Goal: Check status: Check status

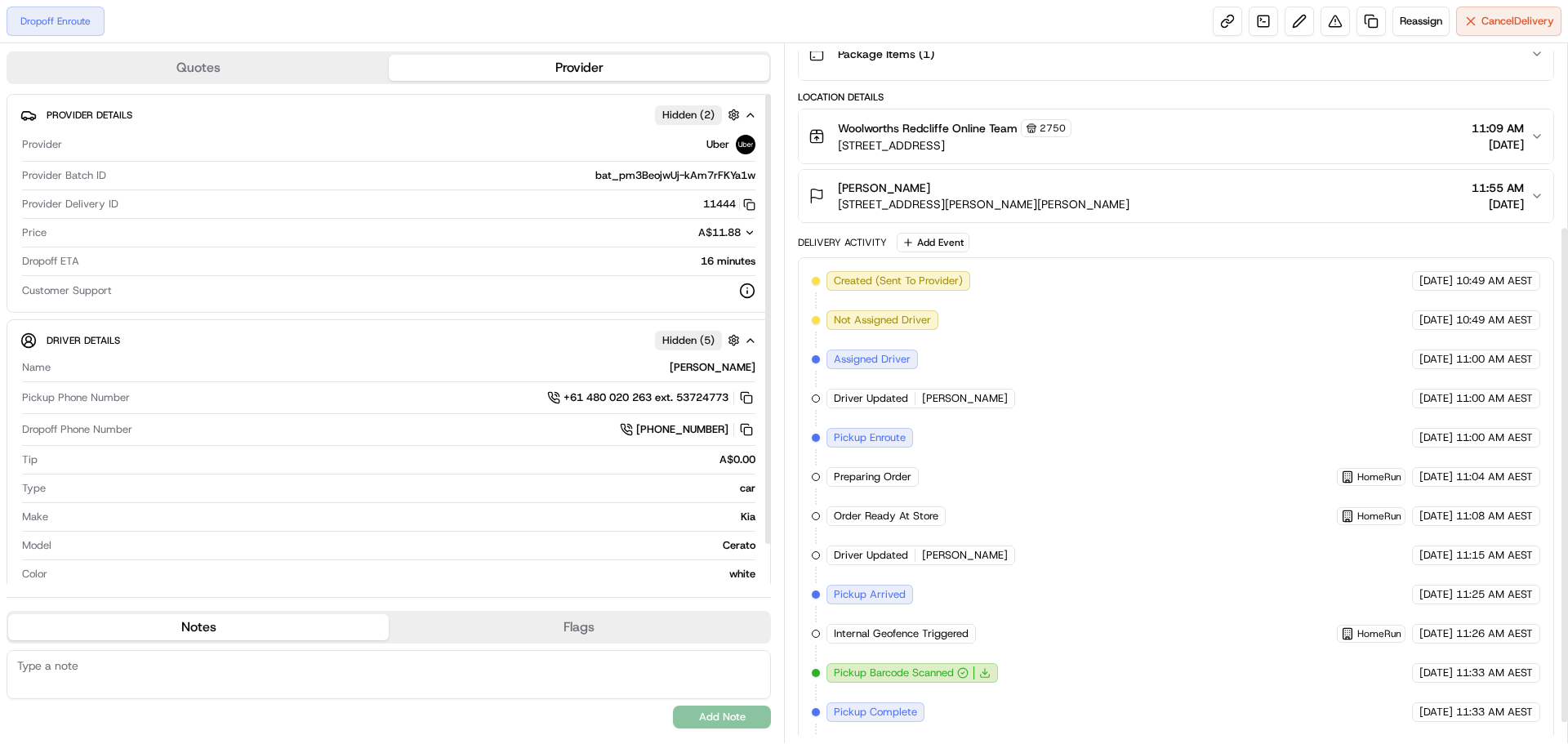
scroll to position [285, 0]
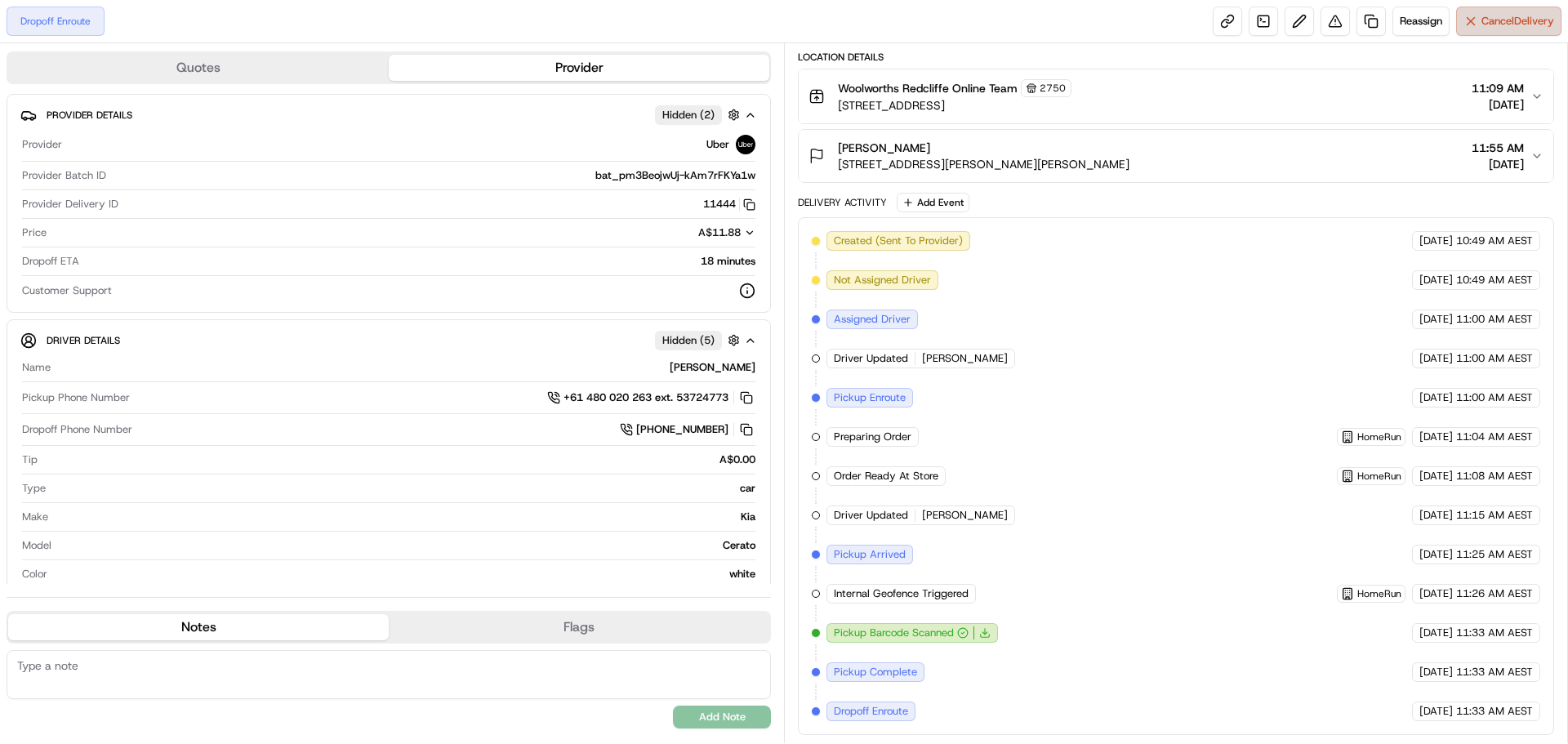
click at [1500, 21] on span "Cancel Delivery" at bounding box center [1518, 22] width 73 height 15
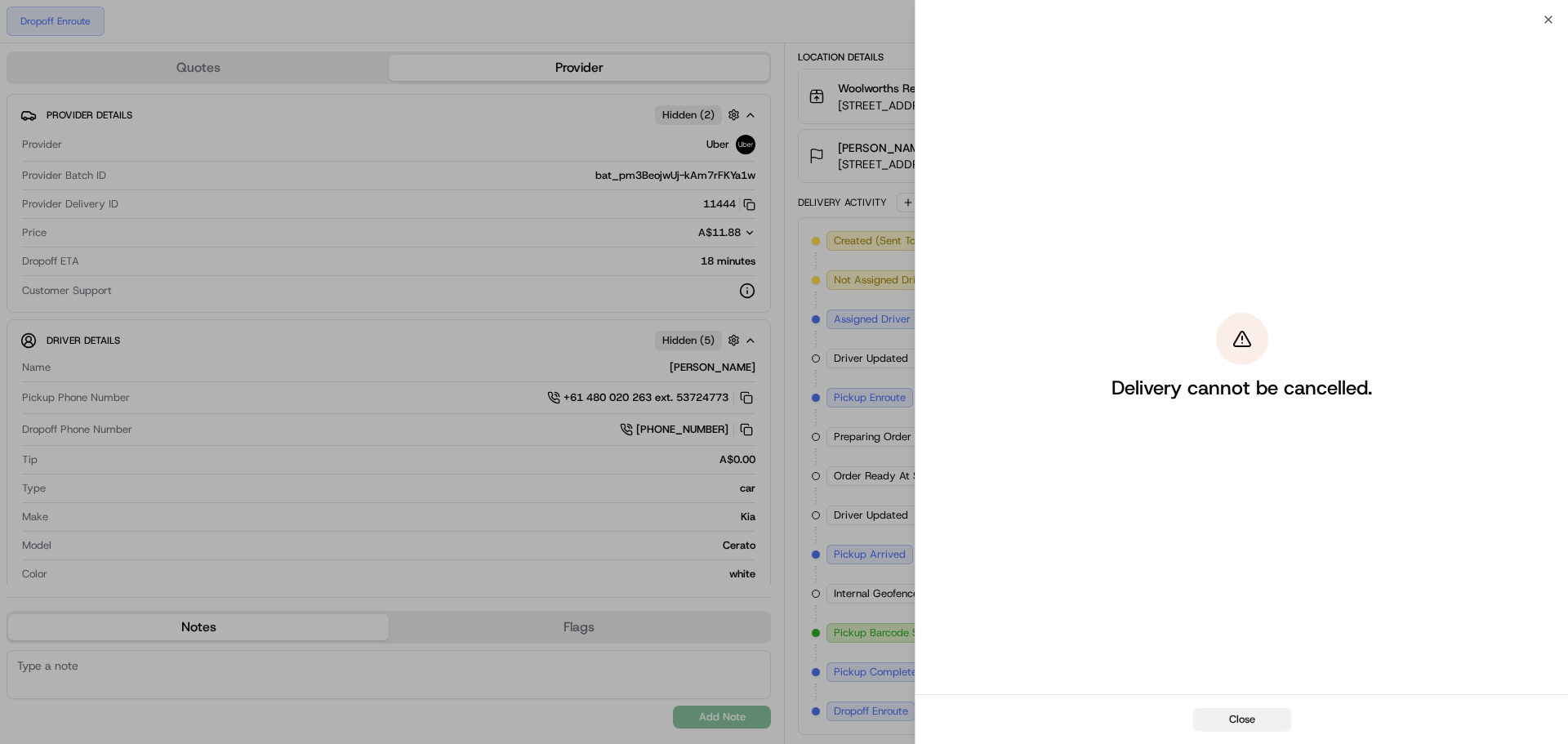
click at [1280, 725] on button "Close" at bounding box center [1242, 719] width 98 height 23
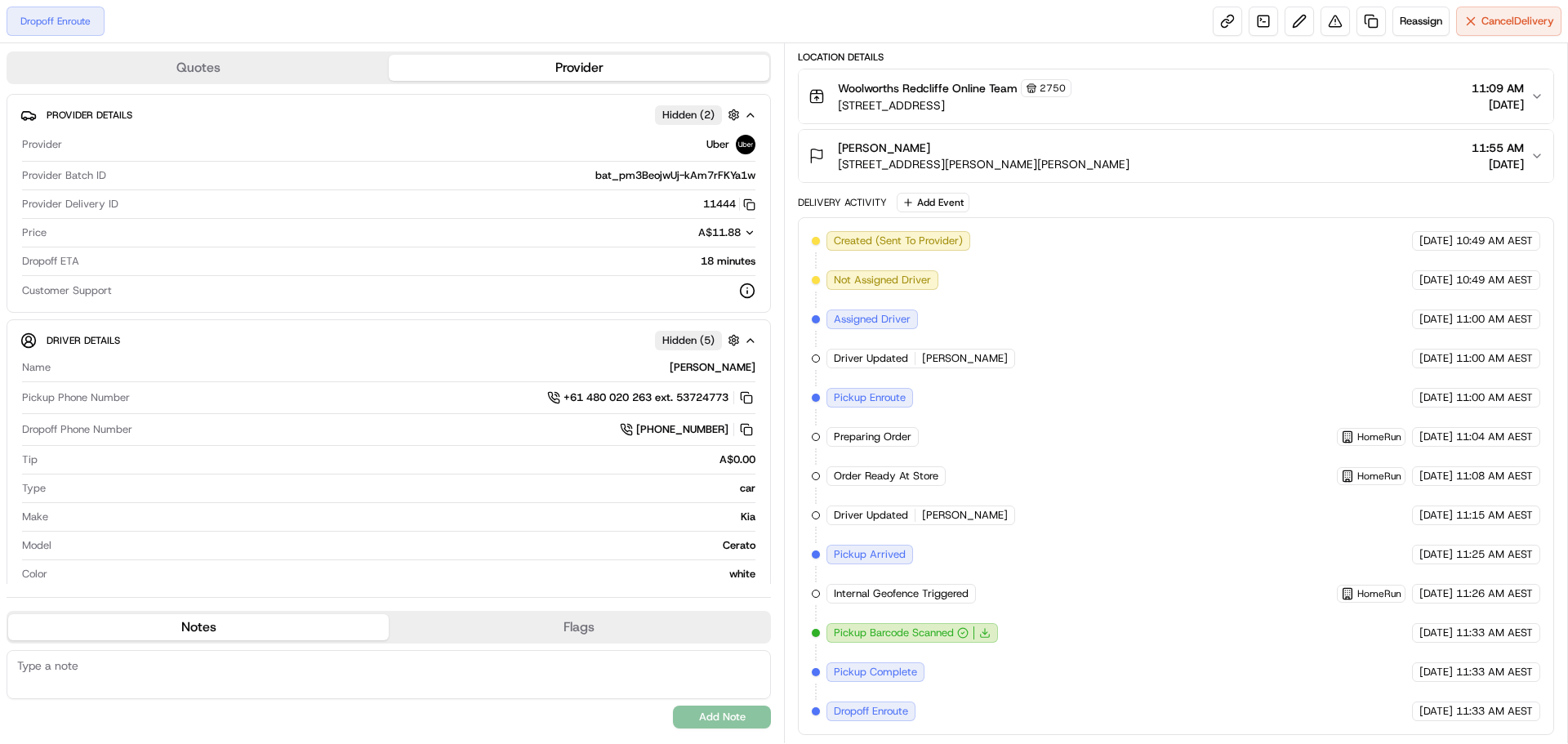
click at [1477, 38] on div "Dropoff Enroute Reassign Cancel Delivery" at bounding box center [784, 22] width 1568 height 44
click at [1485, 30] on button "Cancel Delivery" at bounding box center [1508, 21] width 105 height 29
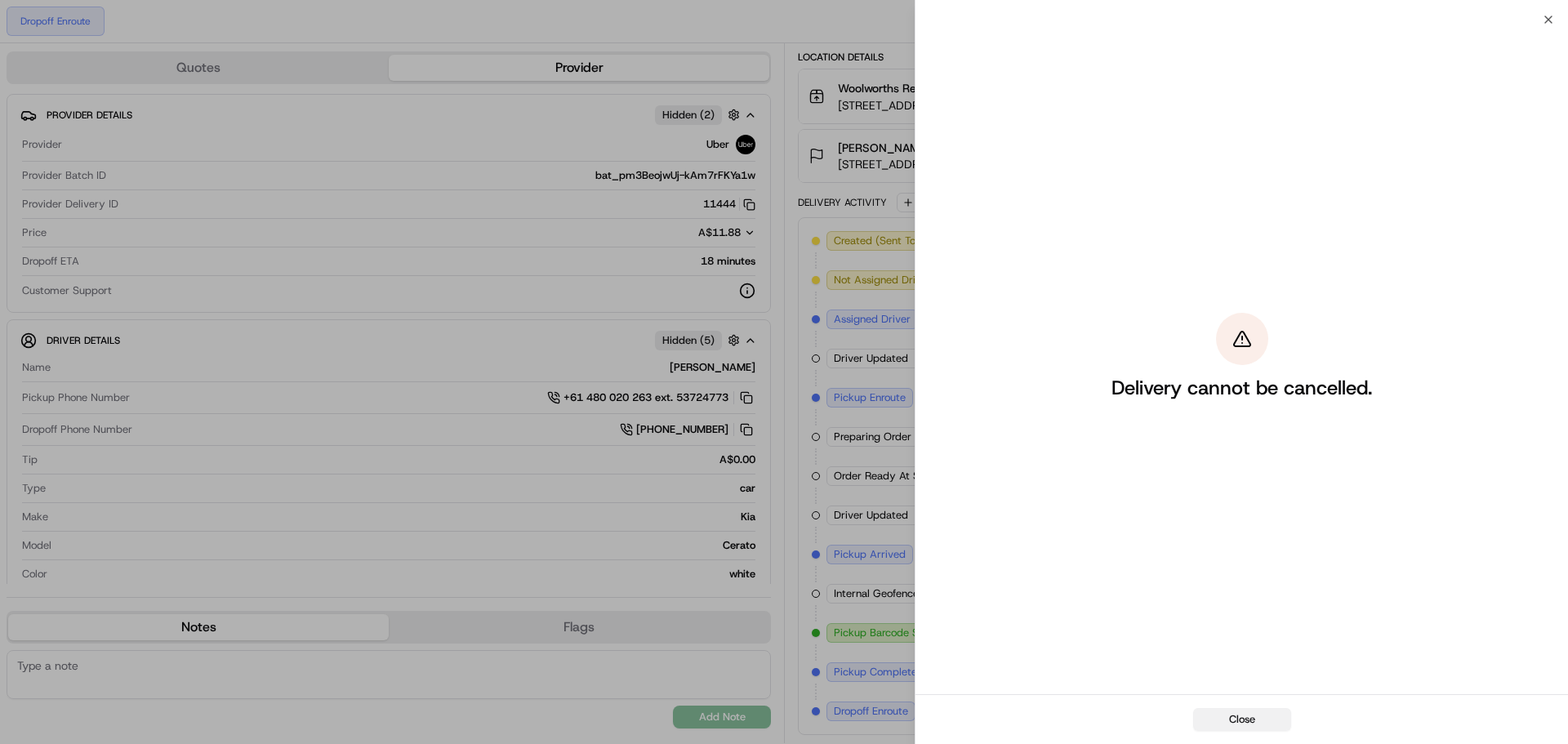
click at [1248, 721] on button "Close" at bounding box center [1242, 719] width 98 height 23
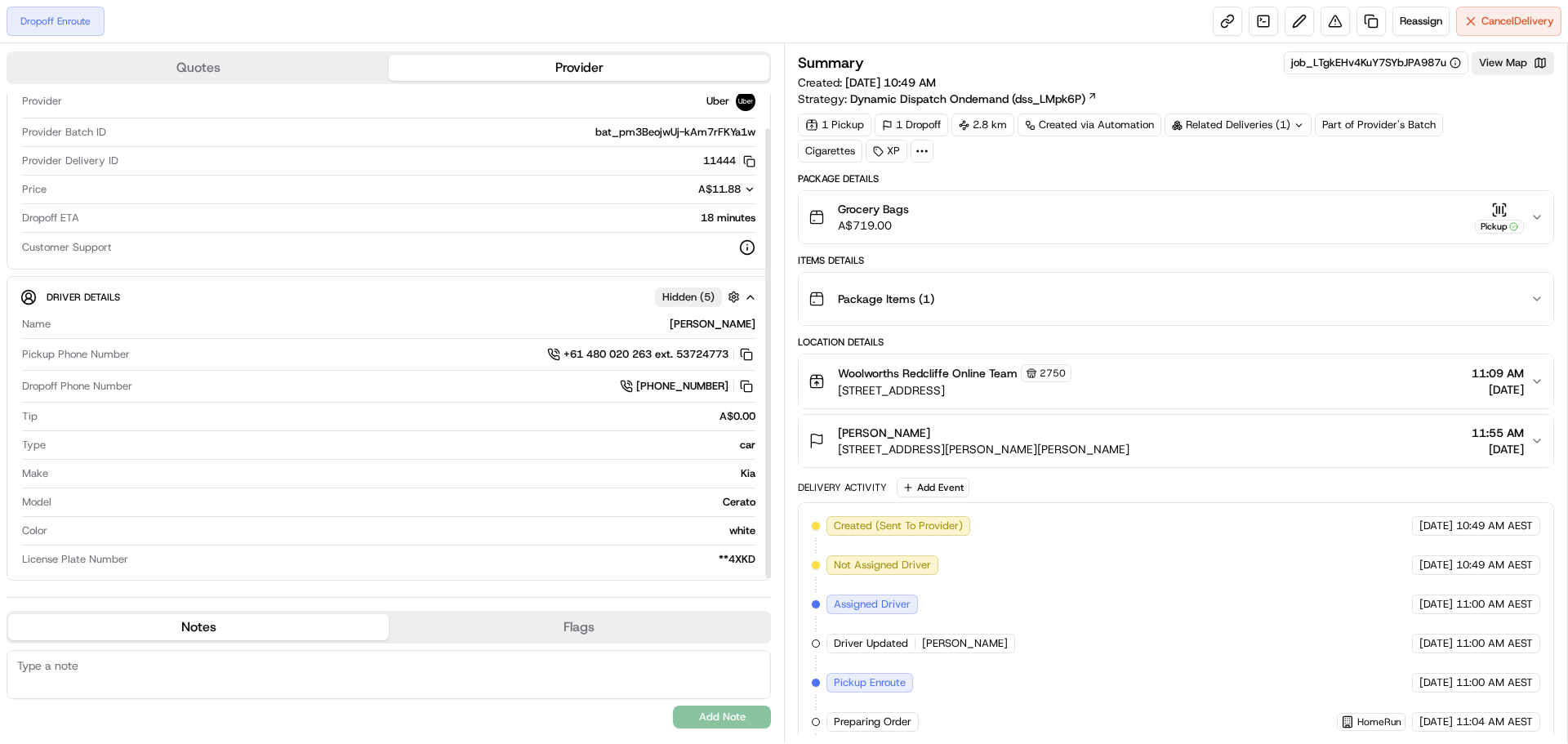
scroll to position [0, 0]
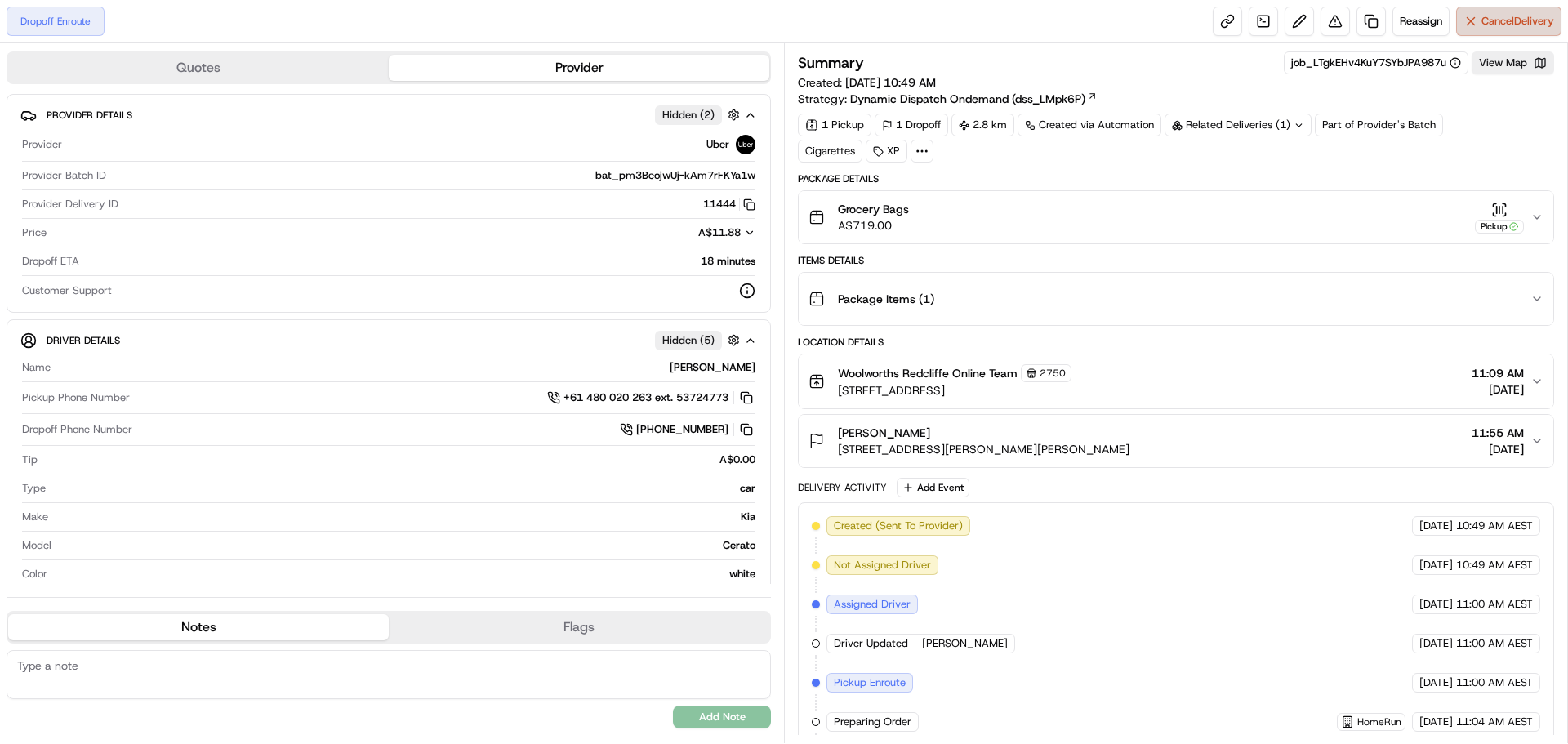
click at [1484, 27] on span "Cancel Delivery" at bounding box center [1518, 22] width 73 height 15
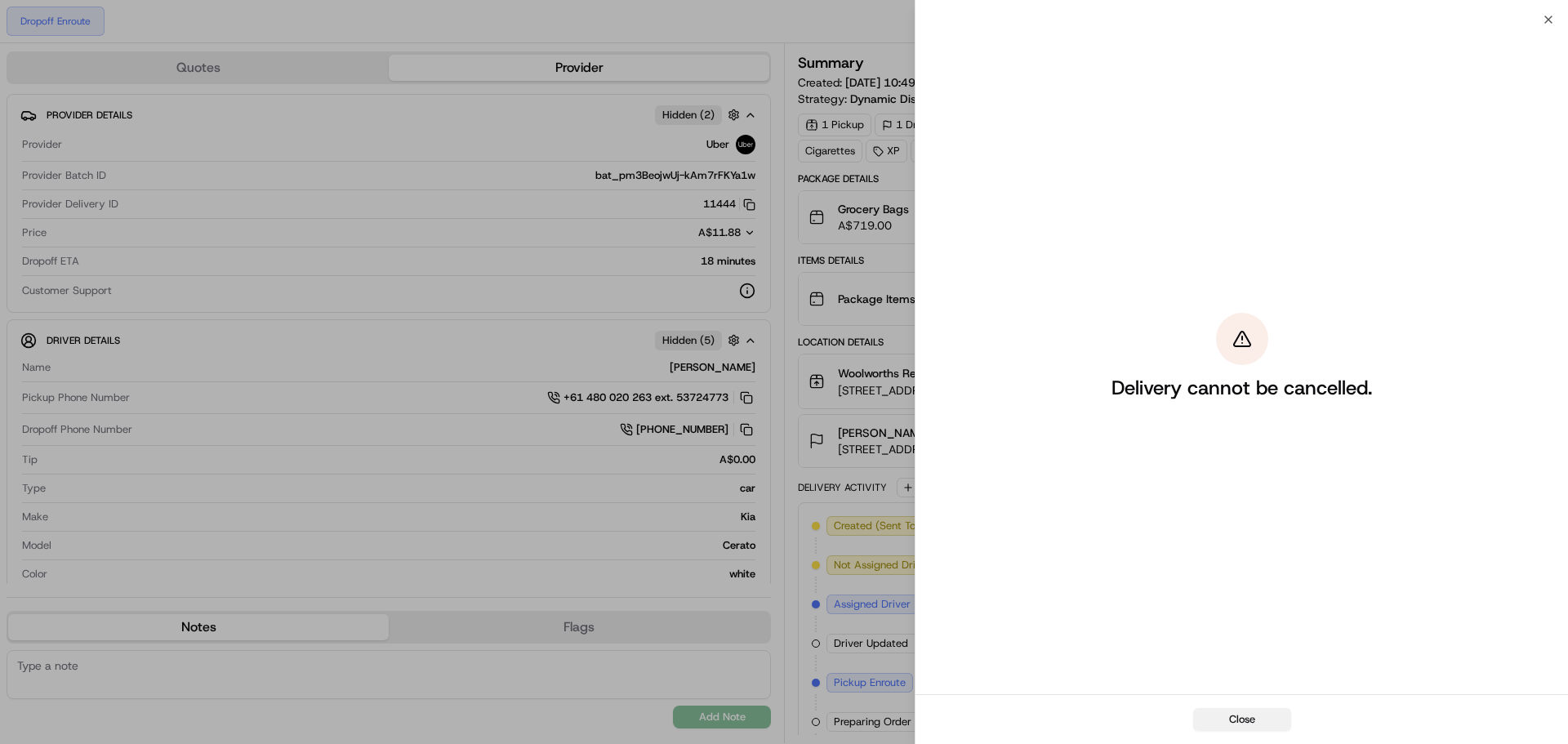
click at [1256, 715] on button "Close" at bounding box center [1242, 719] width 98 height 23
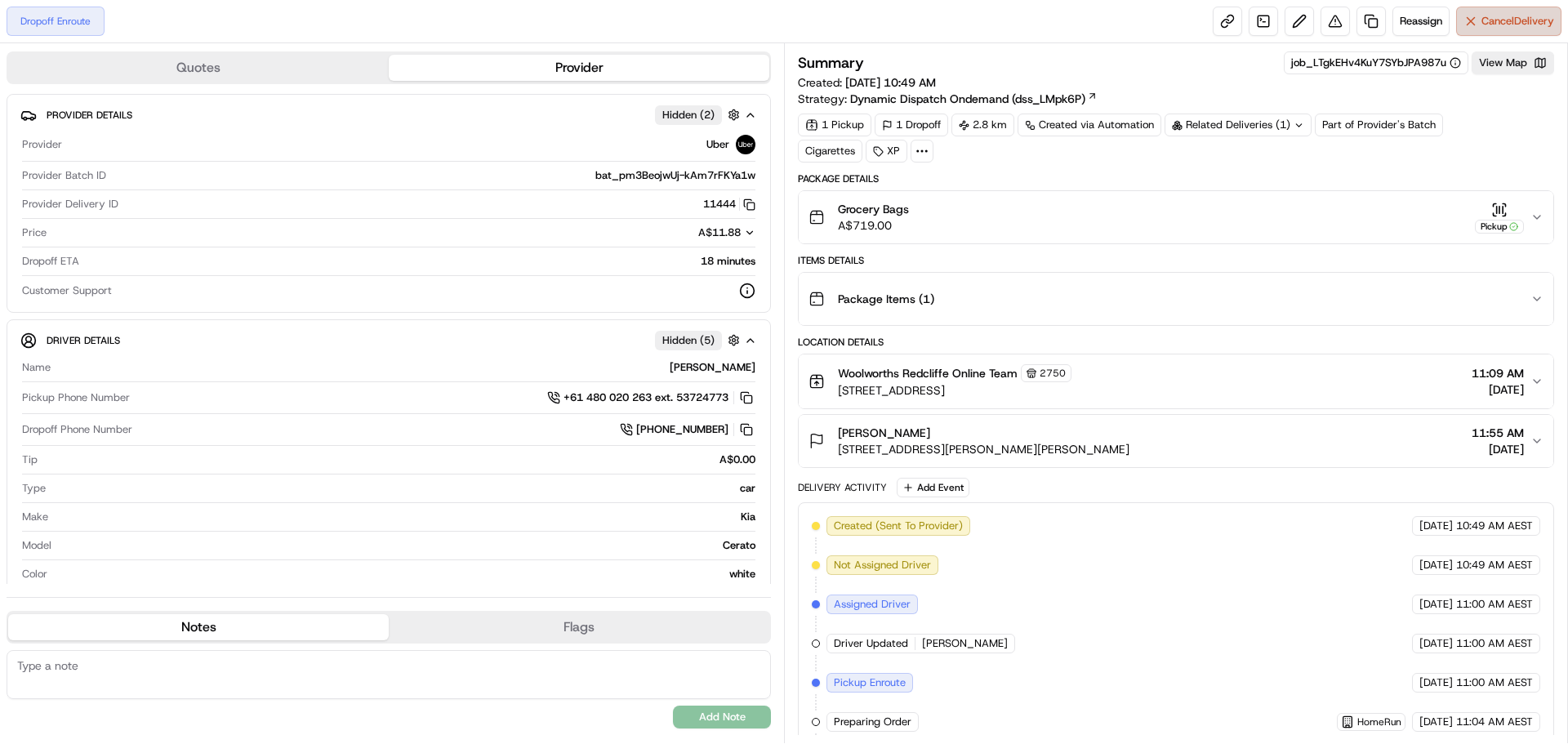
click at [1541, 24] on span "Cancel Delivery" at bounding box center [1518, 22] width 73 height 15
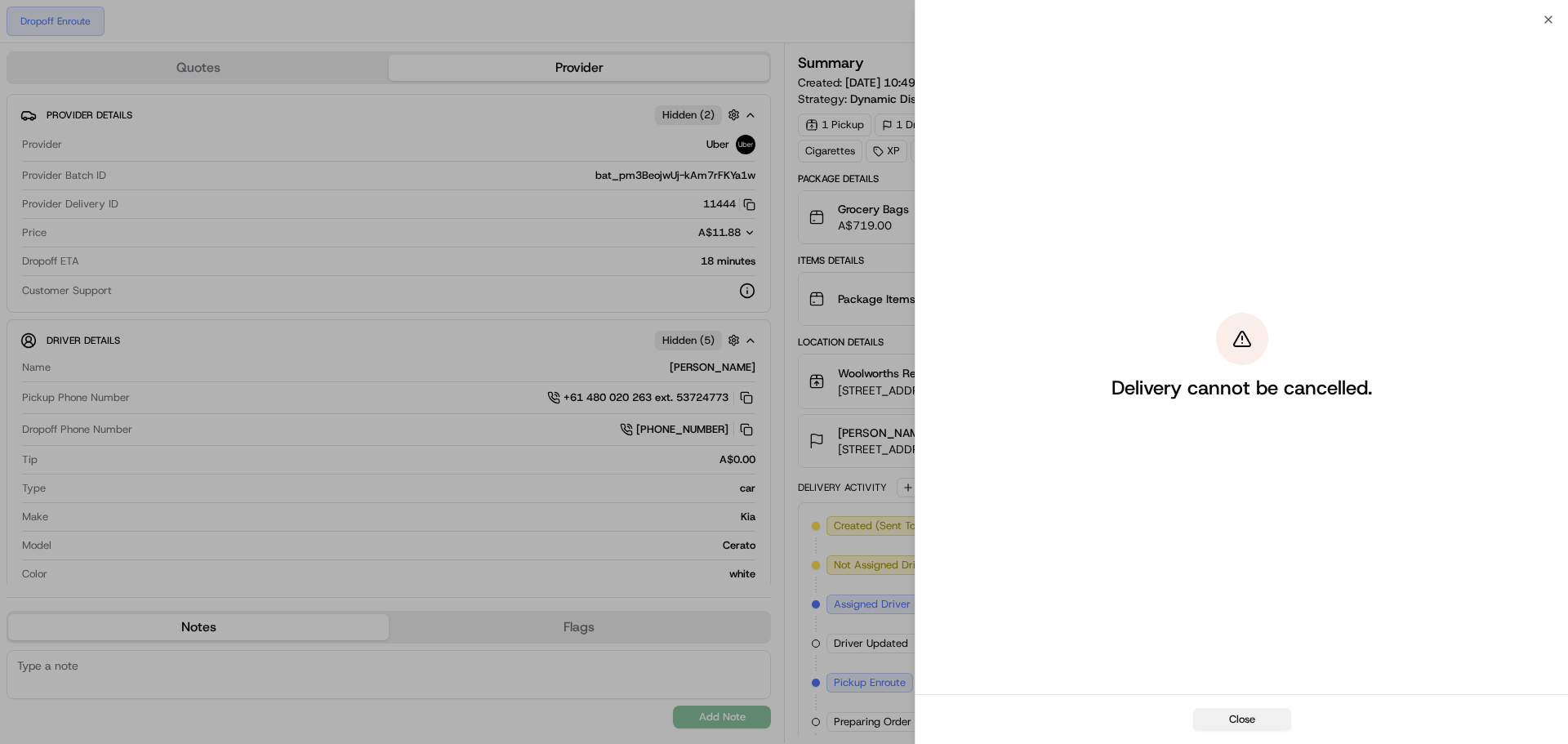
click at [1251, 721] on button "Close" at bounding box center [1242, 719] width 98 height 23
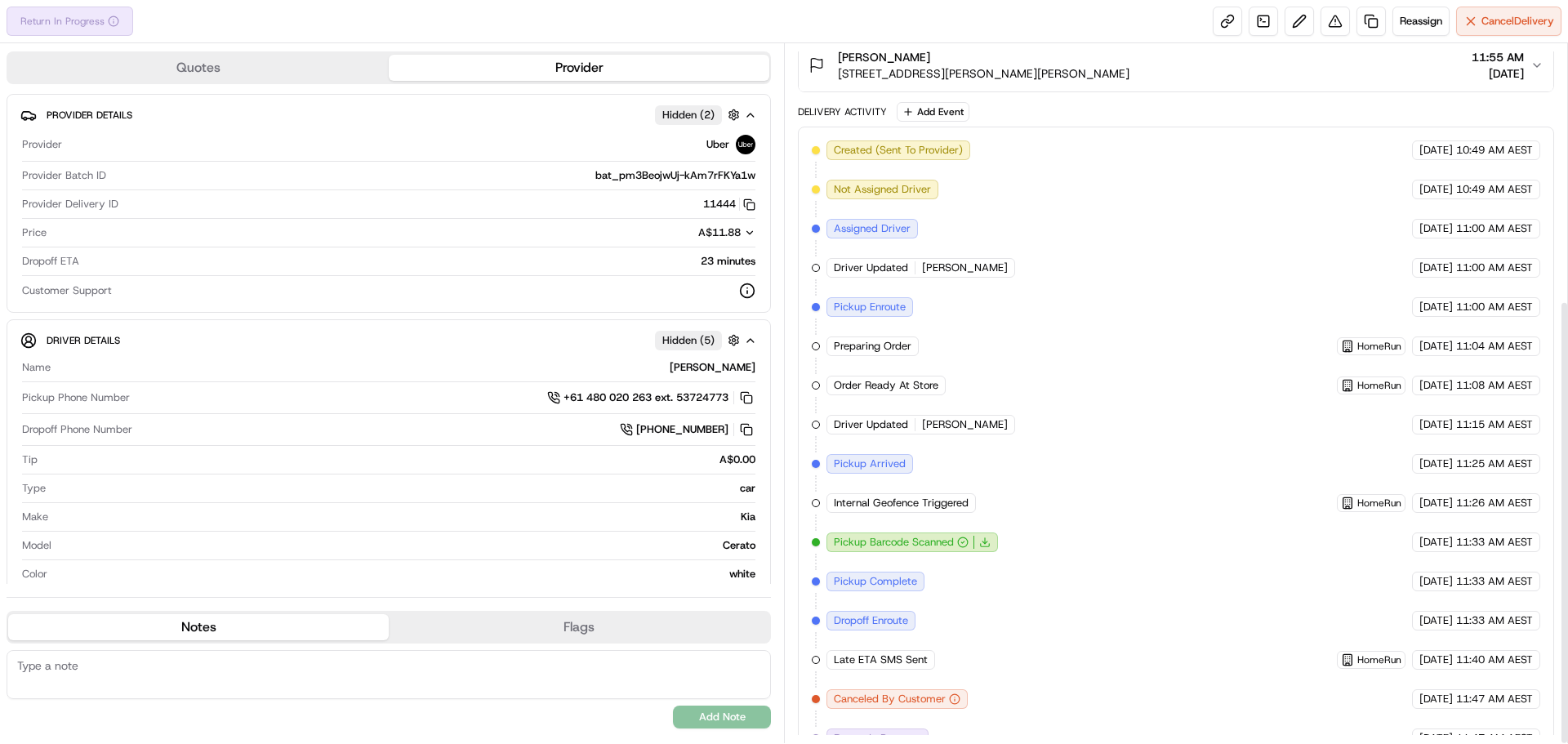
scroll to position [402, 0]
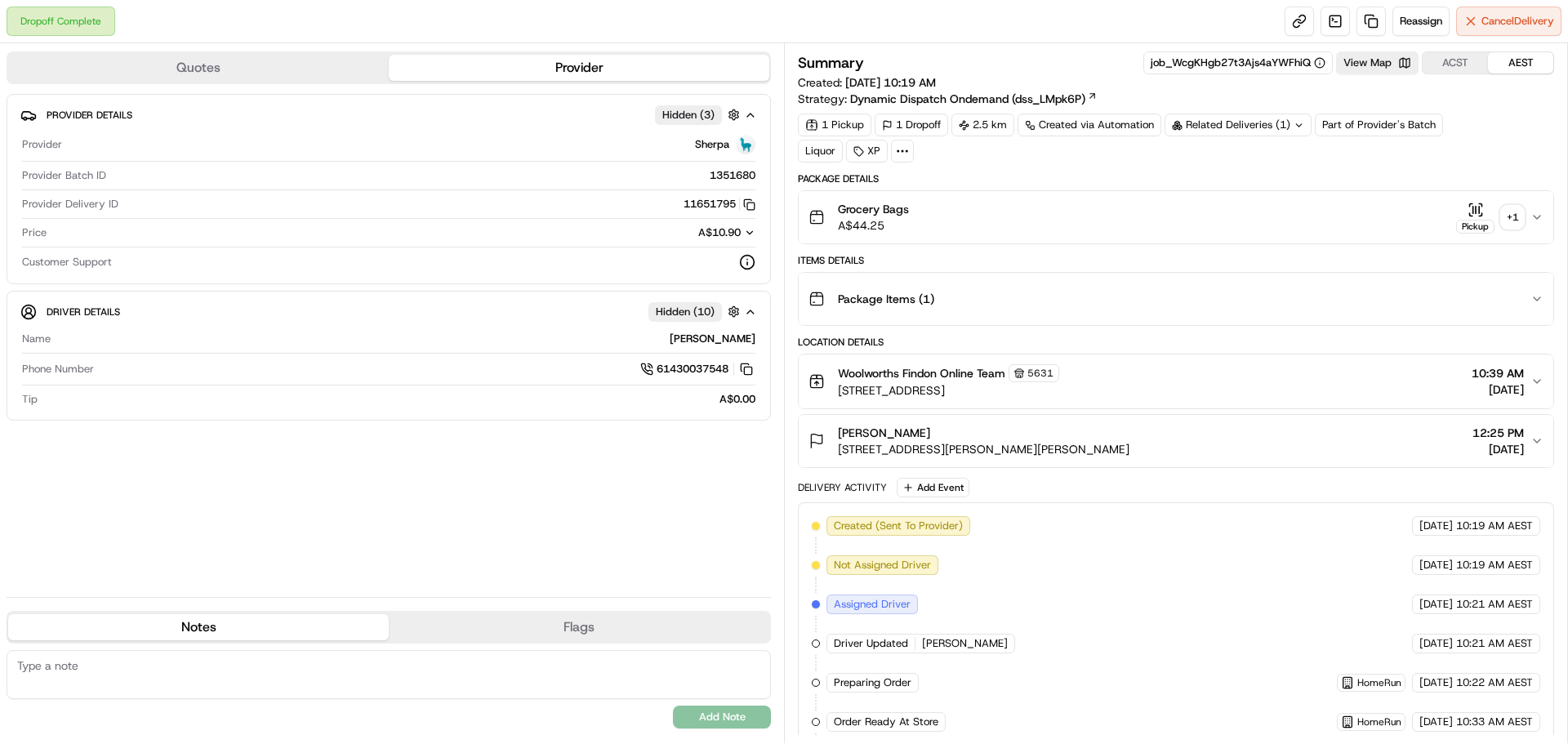
click at [1516, 212] on div "+ 1" at bounding box center [1512, 217] width 23 height 23
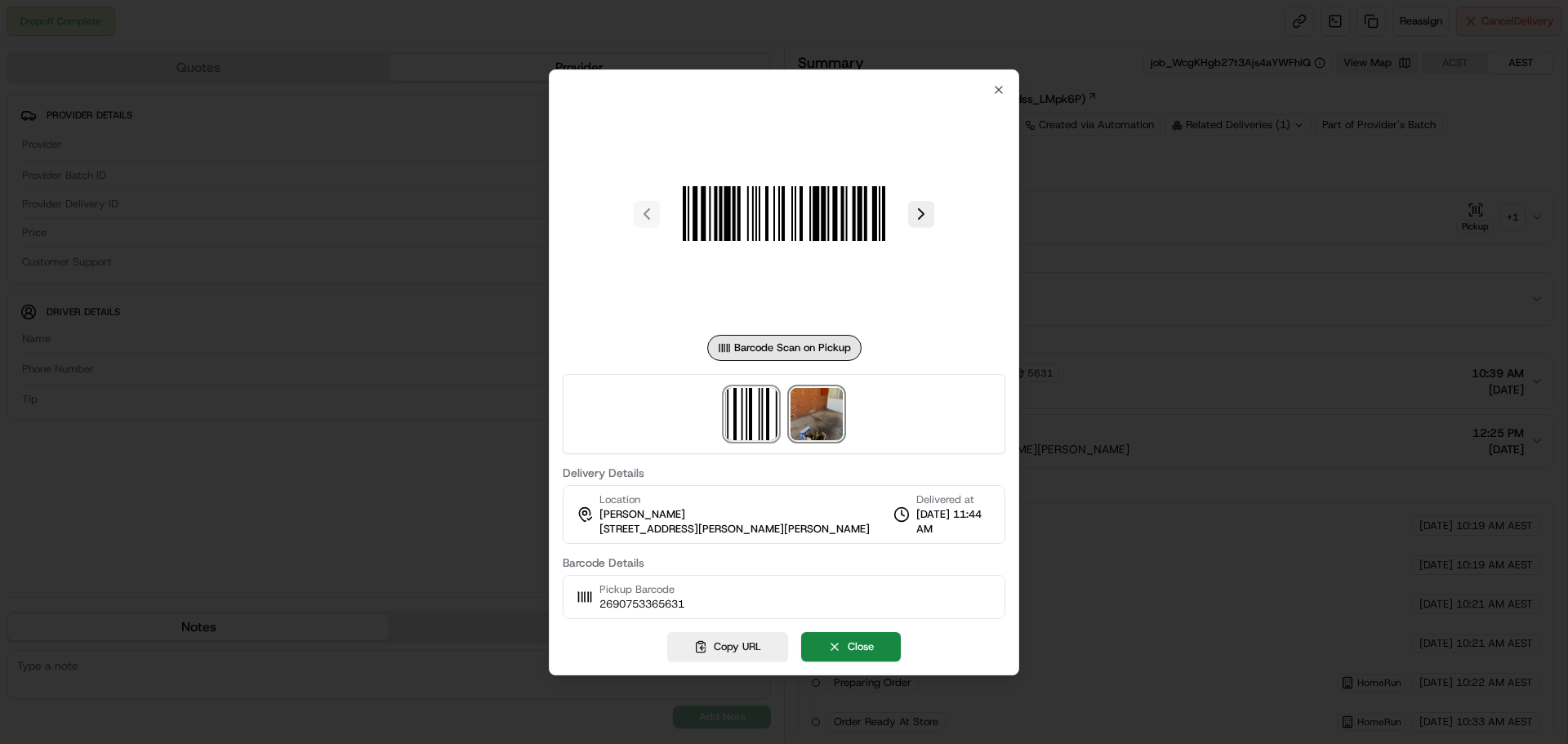
click at [799, 434] on img at bounding box center [816, 414] width 52 height 52
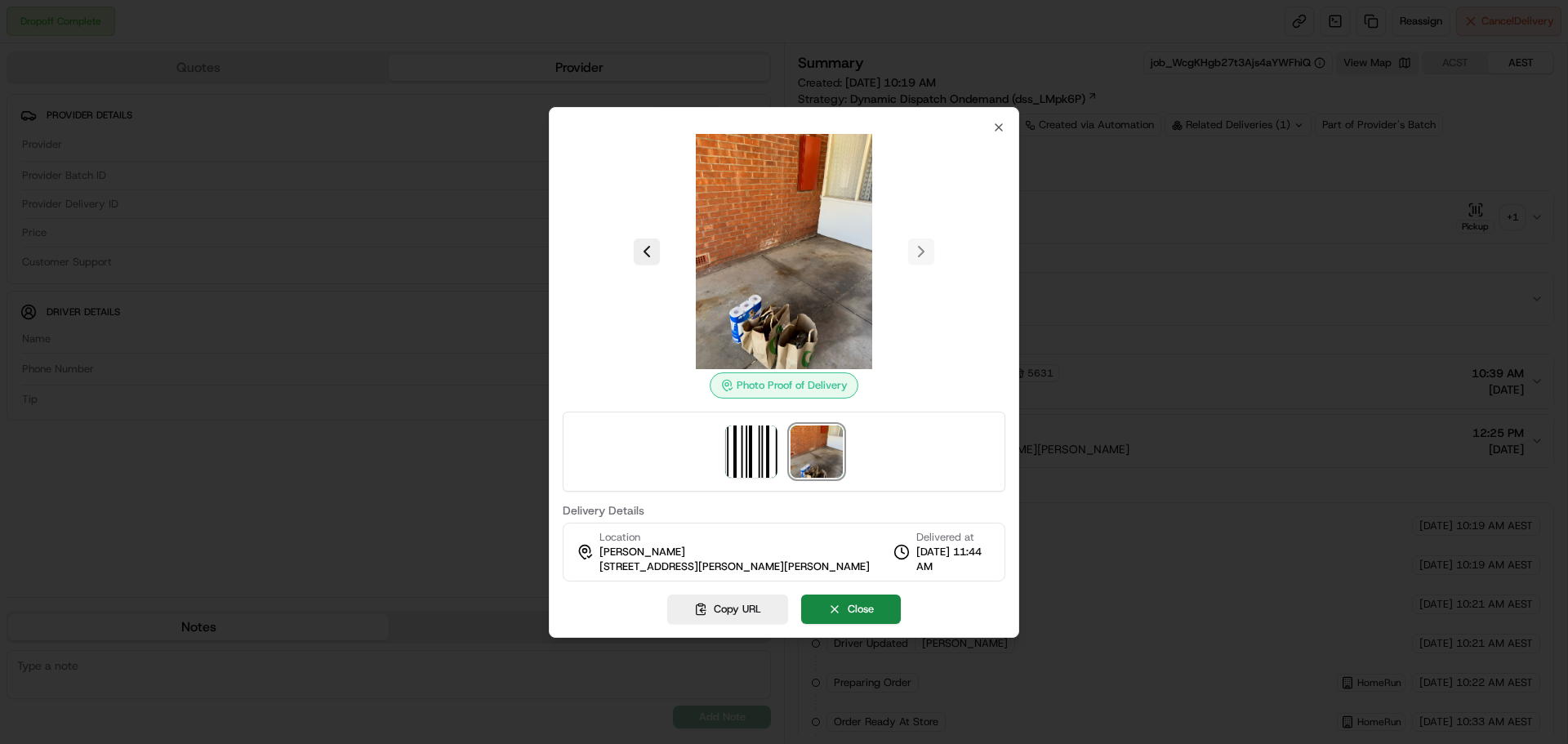
click at [986, 129] on div "Photo Proof of Delivery Delivery Details Location Maxine Mason 42B Alma Tce, Se…" at bounding box center [783, 351] width 442 height 460
click at [998, 132] on icon "button" at bounding box center [999, 128] width 13 height 13
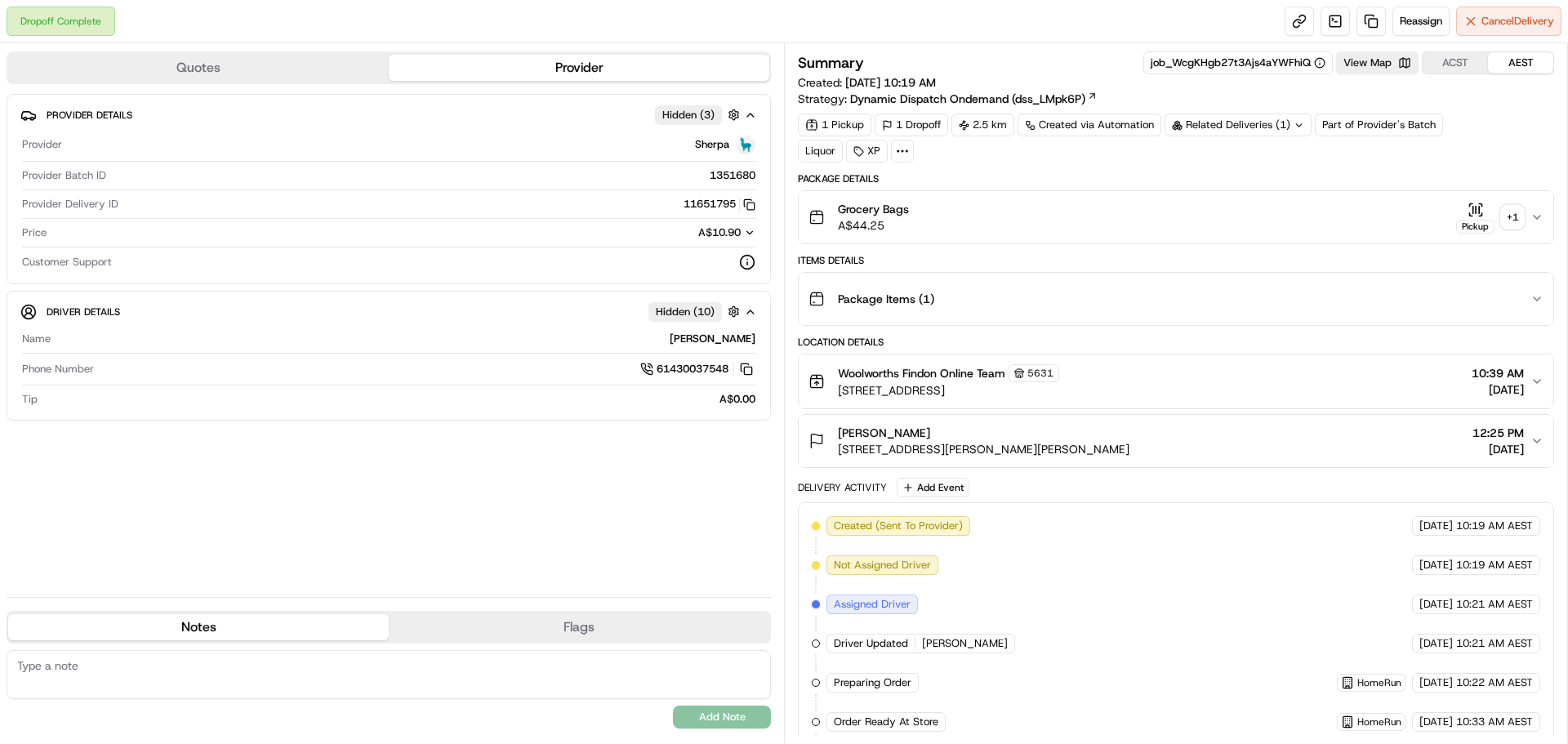
click at [1510, 219] on div "+ 1" at bounding box center [1512, 217] width 23 height 23
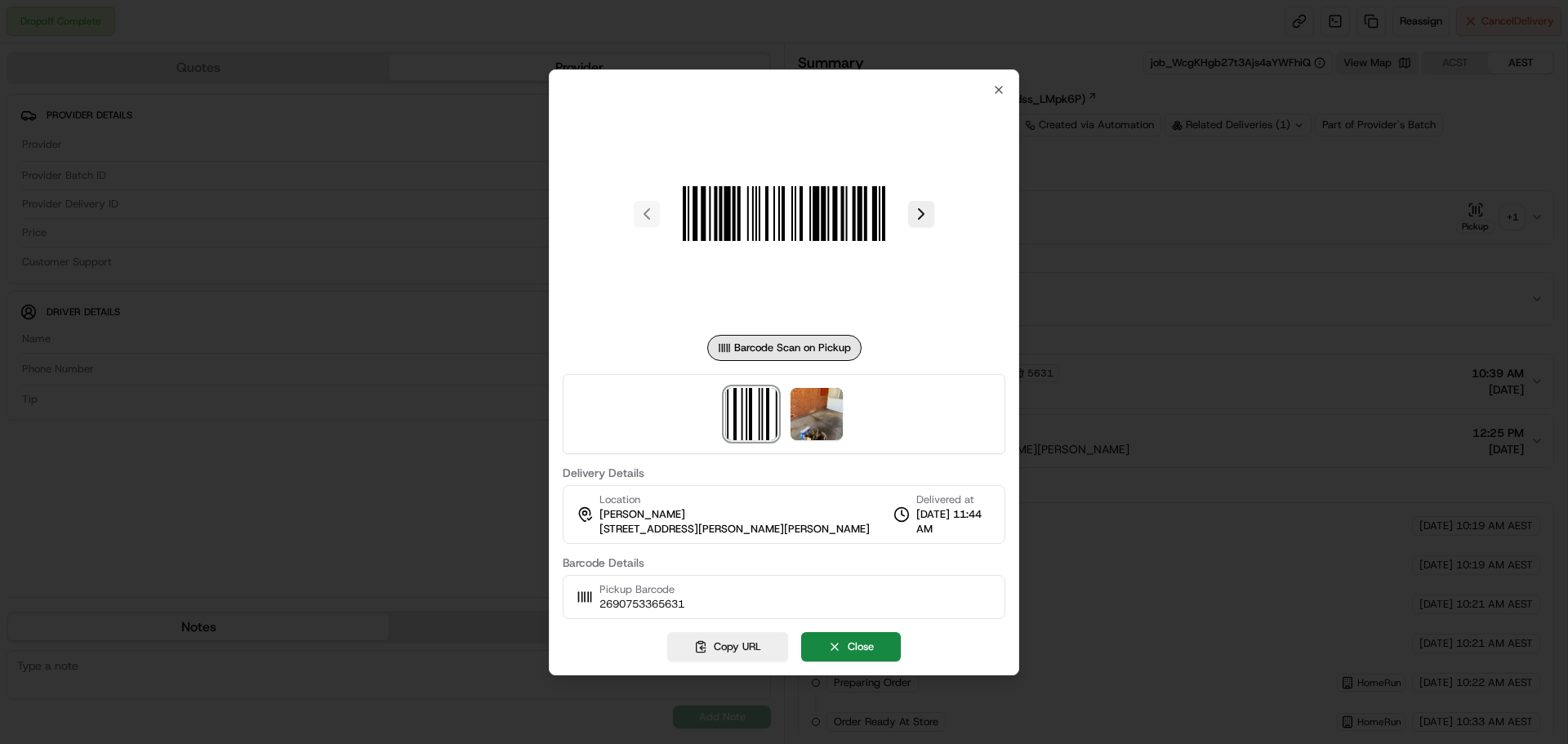
drag, startPoint x: 848, startPoint y: 413, endPoint x: 839, endPoint y: 411, distance: 9.2
click at [847, 413] on div at bounding box center [783, 414] width 442 height 80
click at [829, 412] on img at bounding box center [816, 414] width 52 height 52
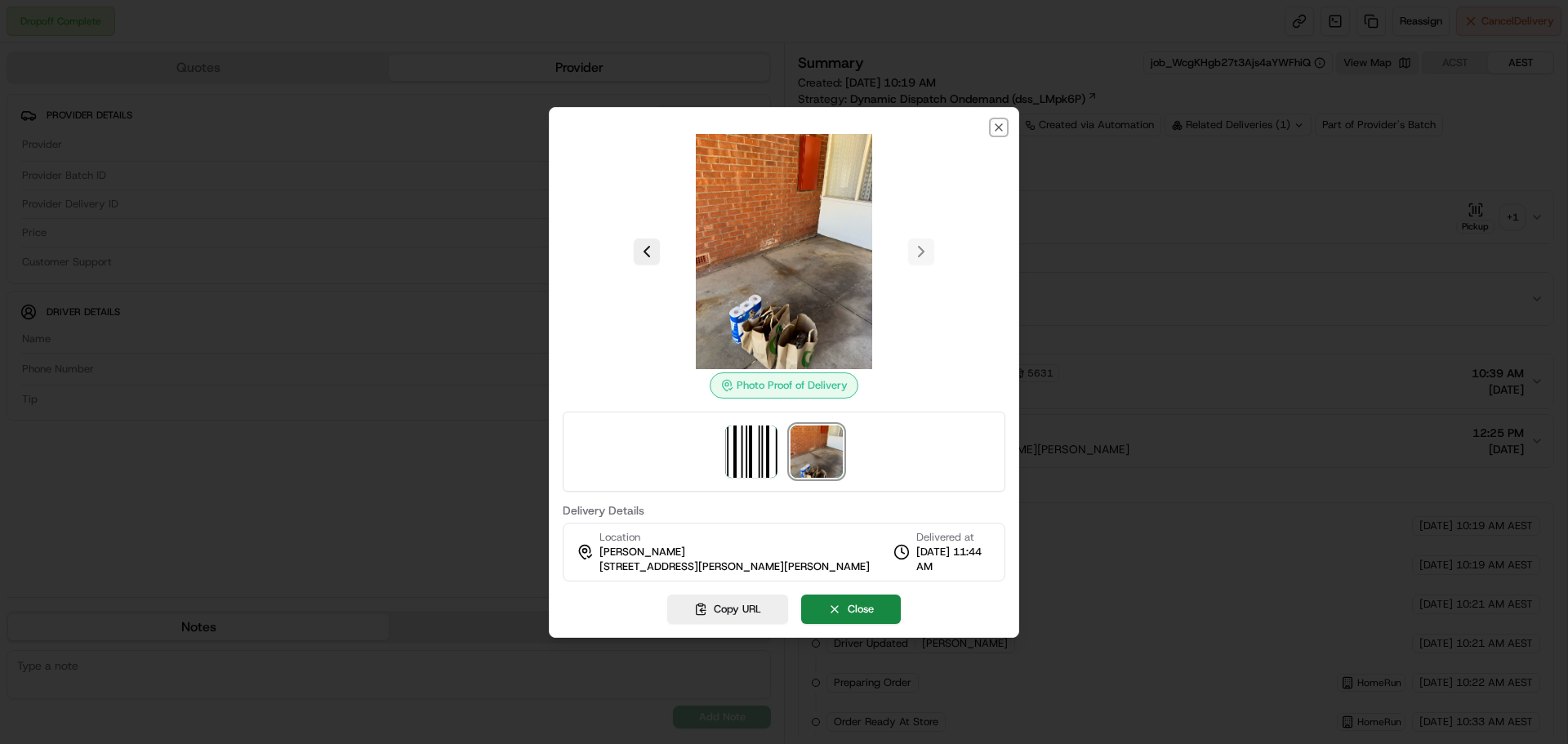
click at [998, 133] on icon "button" at bounding box center [999, 128] width 13 height 13
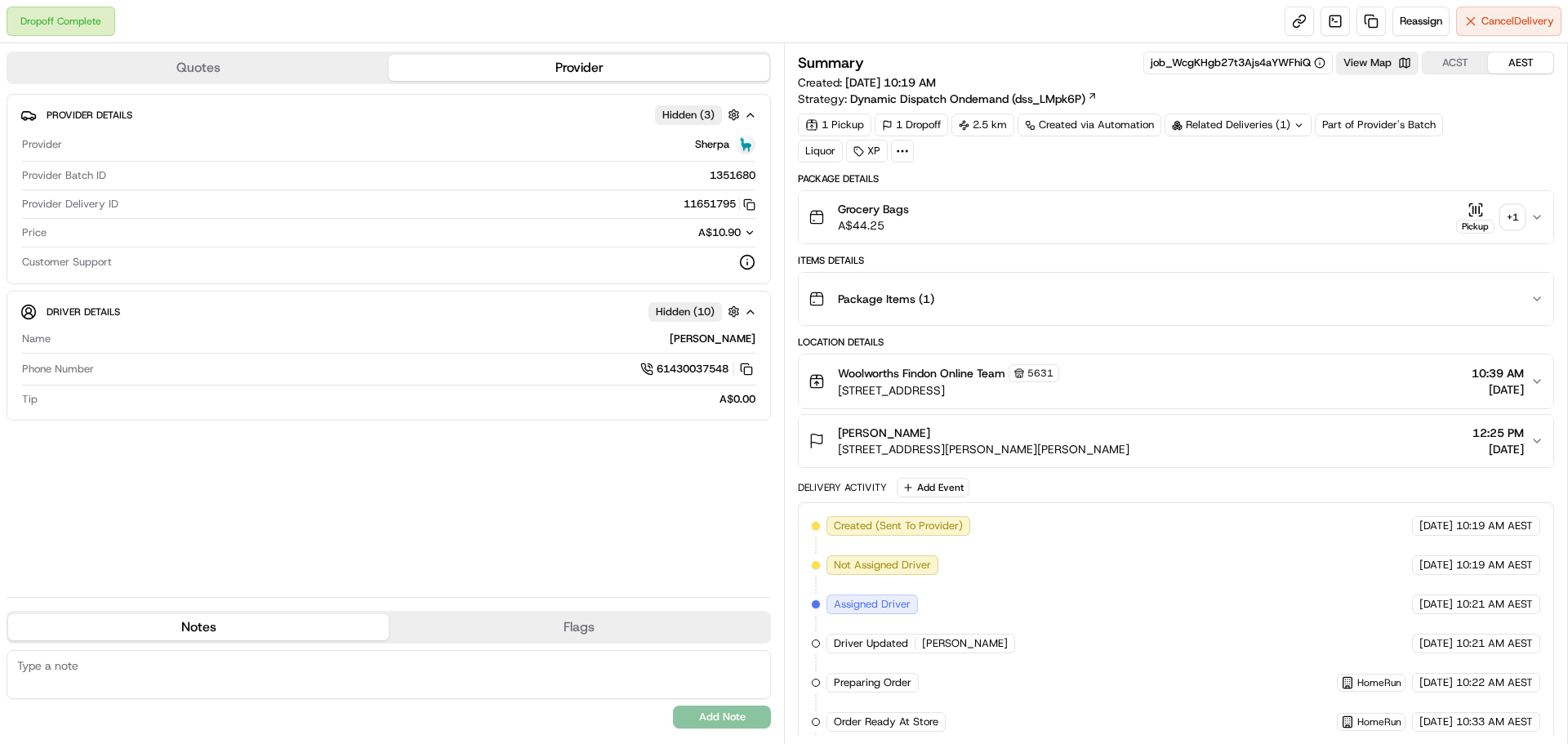
click at [1506, 202] on button "Pickup + 1" at bounding box center [1490, 218] width 68 height 32
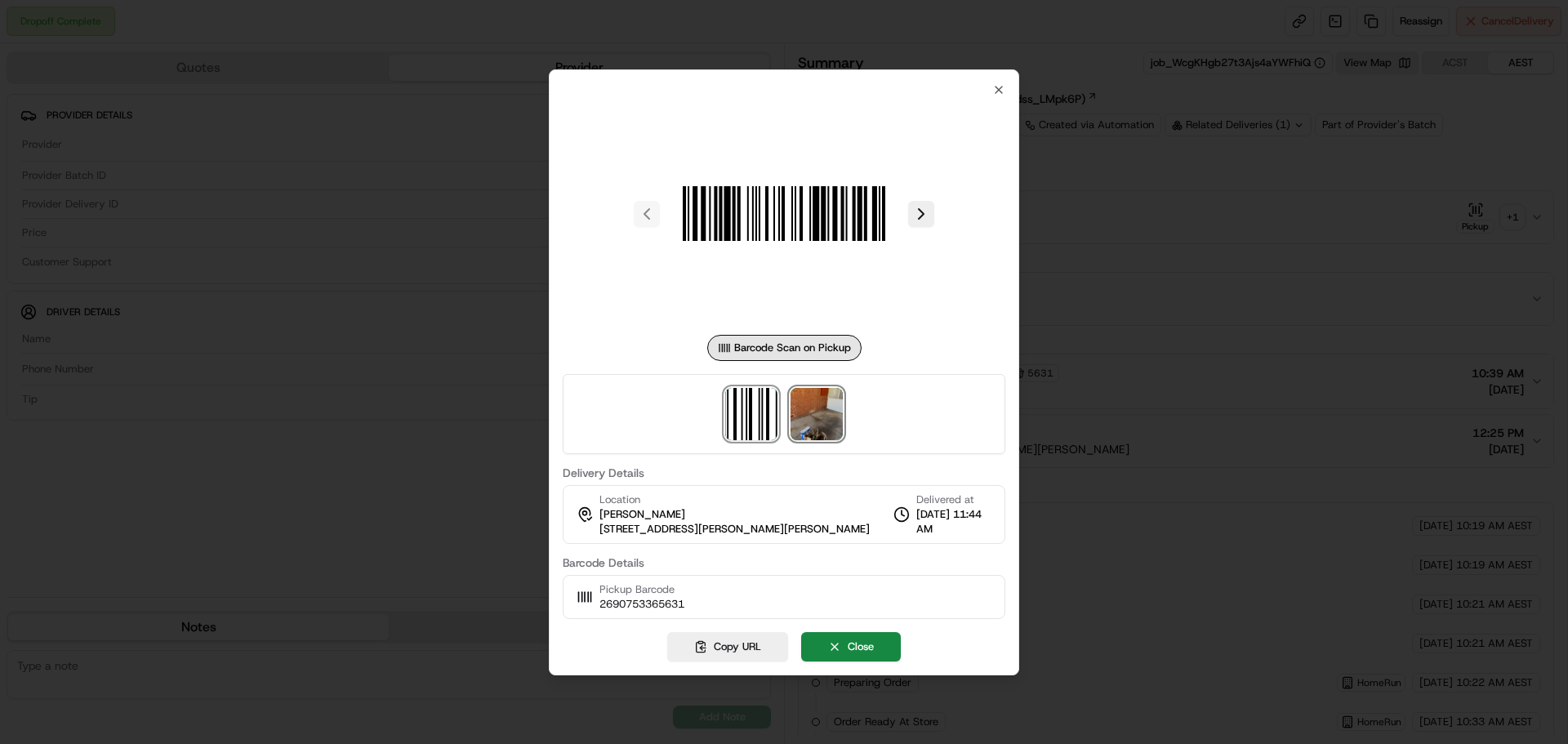
click at [822, 415] on img at bounding box center [816, 414] width 52 height 52
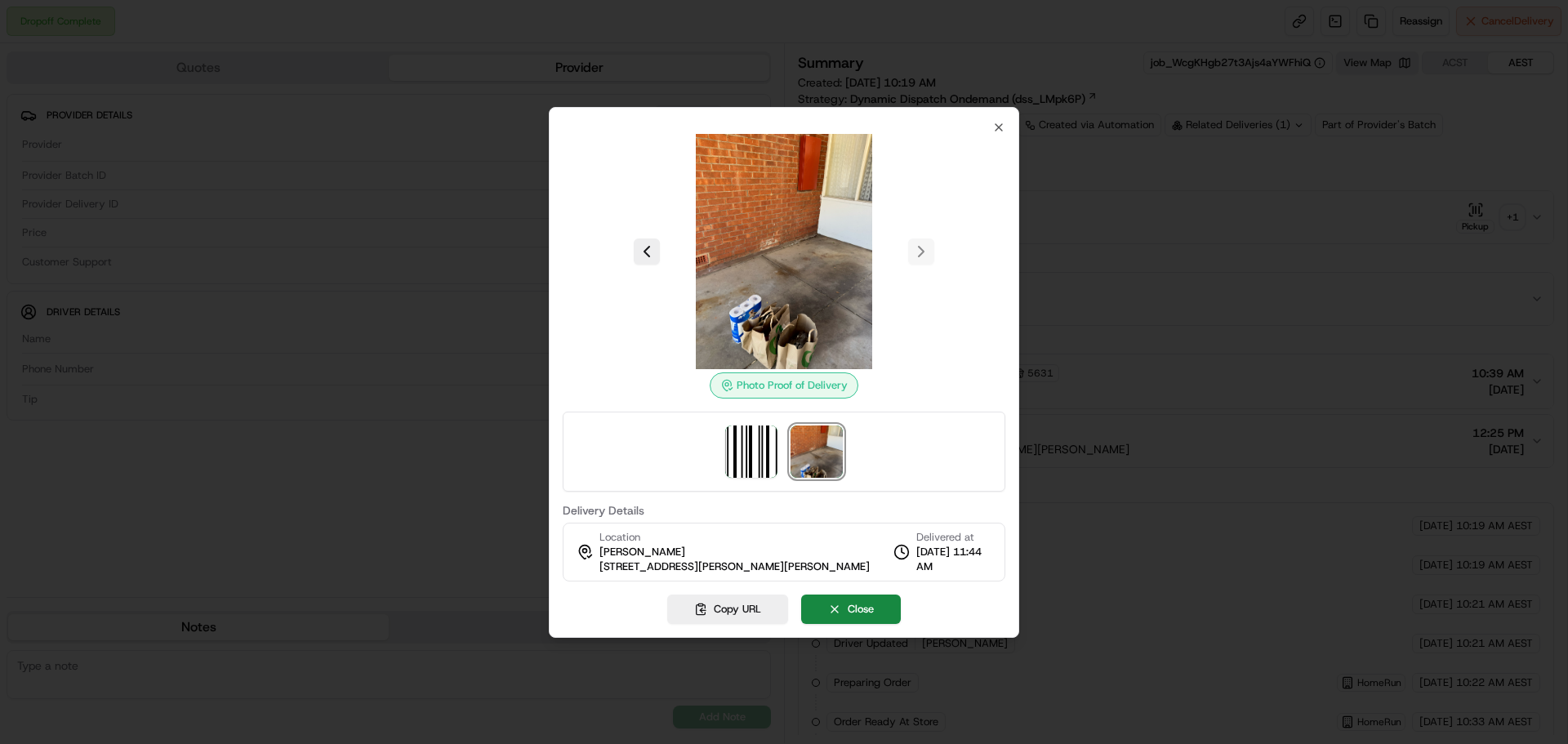
click at [1006, 128] on div "Photo Proof of Delivery Delivery Details Location Maxine Mason 42B Alma Tce, Se…" at bounding box center [784, 372] width 471 height 531
click at [999, 128] on icon "button" at bounding box center [999, 128] width 13 height 13
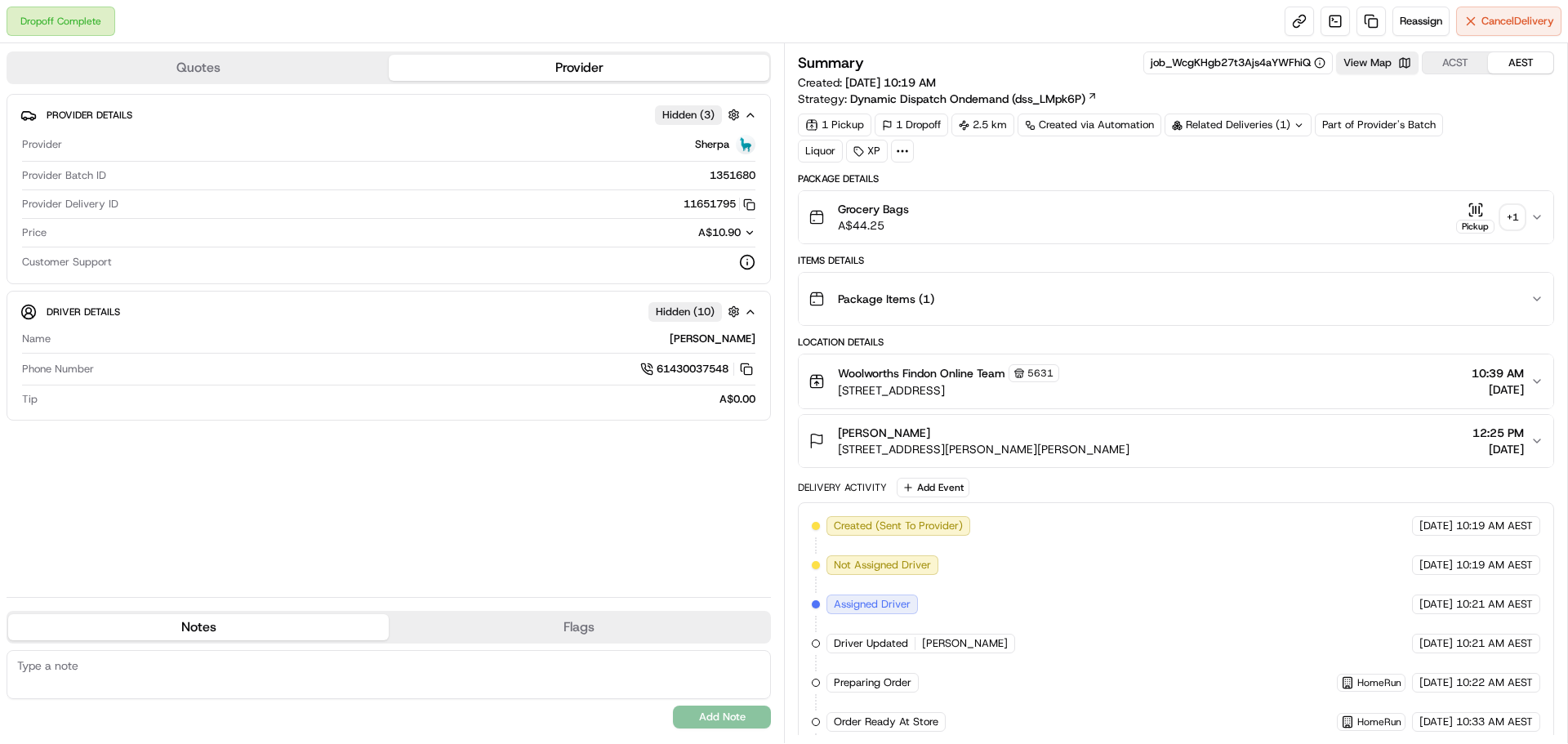
click at [948, 236] on button "Grocery Bags A$44.25 Pickup + 1" at bounding box center [1176, 217] width 755 height 52
